Goal: Task Accomplishment & Management: Manage account settings

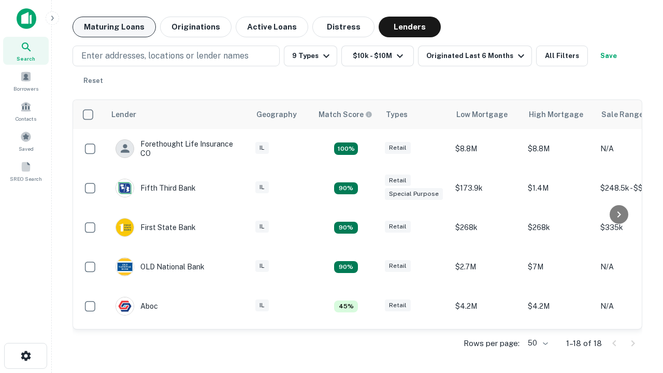
click at [114, 27] on button "Maturing Loans" at bounding box center [114, 27] width 83 height 21
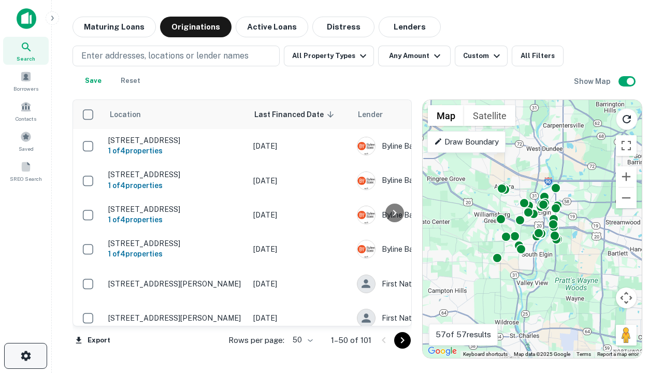
click at [25, 356] on icon "button" at bounding box center [26, 356] width 12 height 12
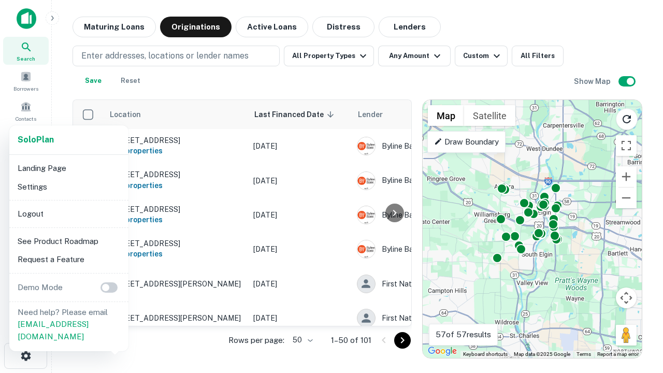
click at [68, 214] on li "Logout" at bounding box center [68, 214] width 111 height 19
